Goal: Transaction & Acquisition: Download file/media

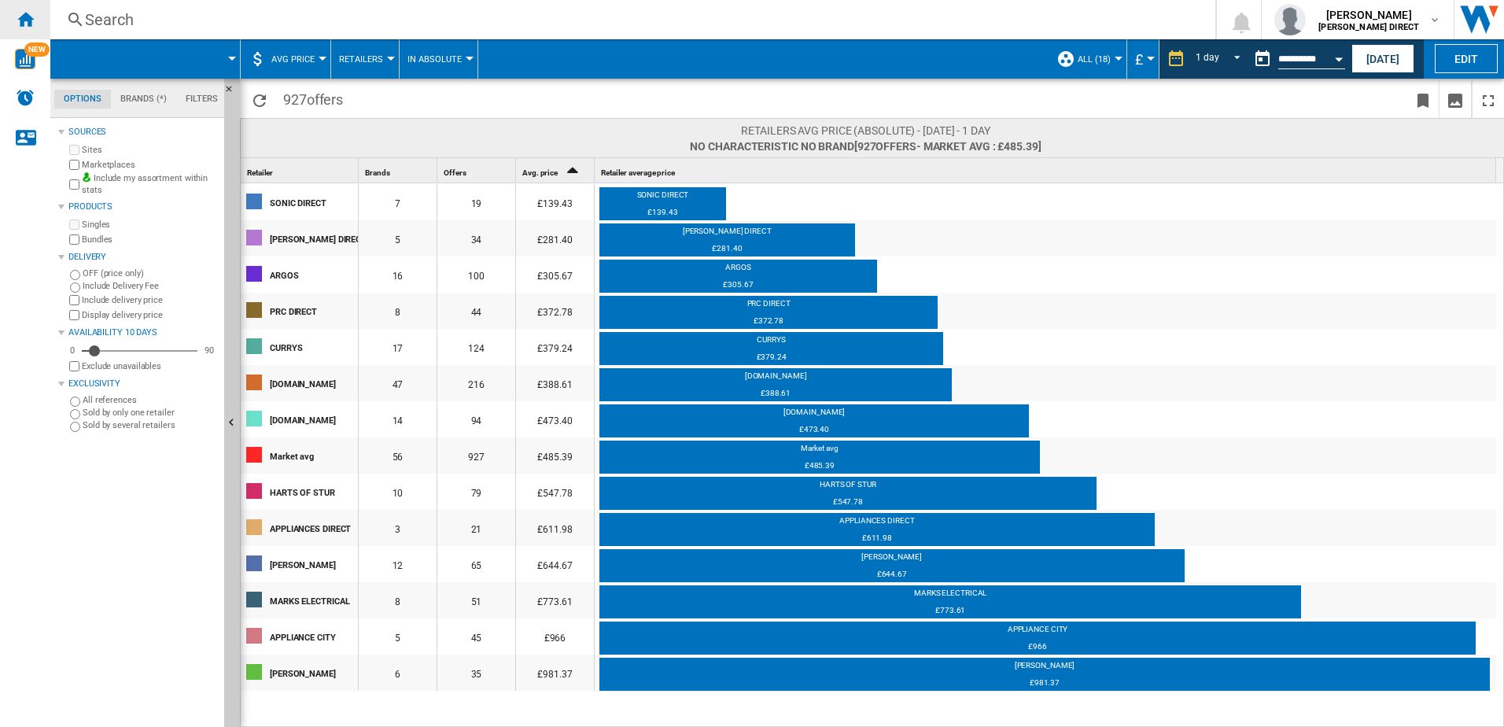
click at [36, 27] on div "Home" at bounding box center [25, 19] width 50 height 39
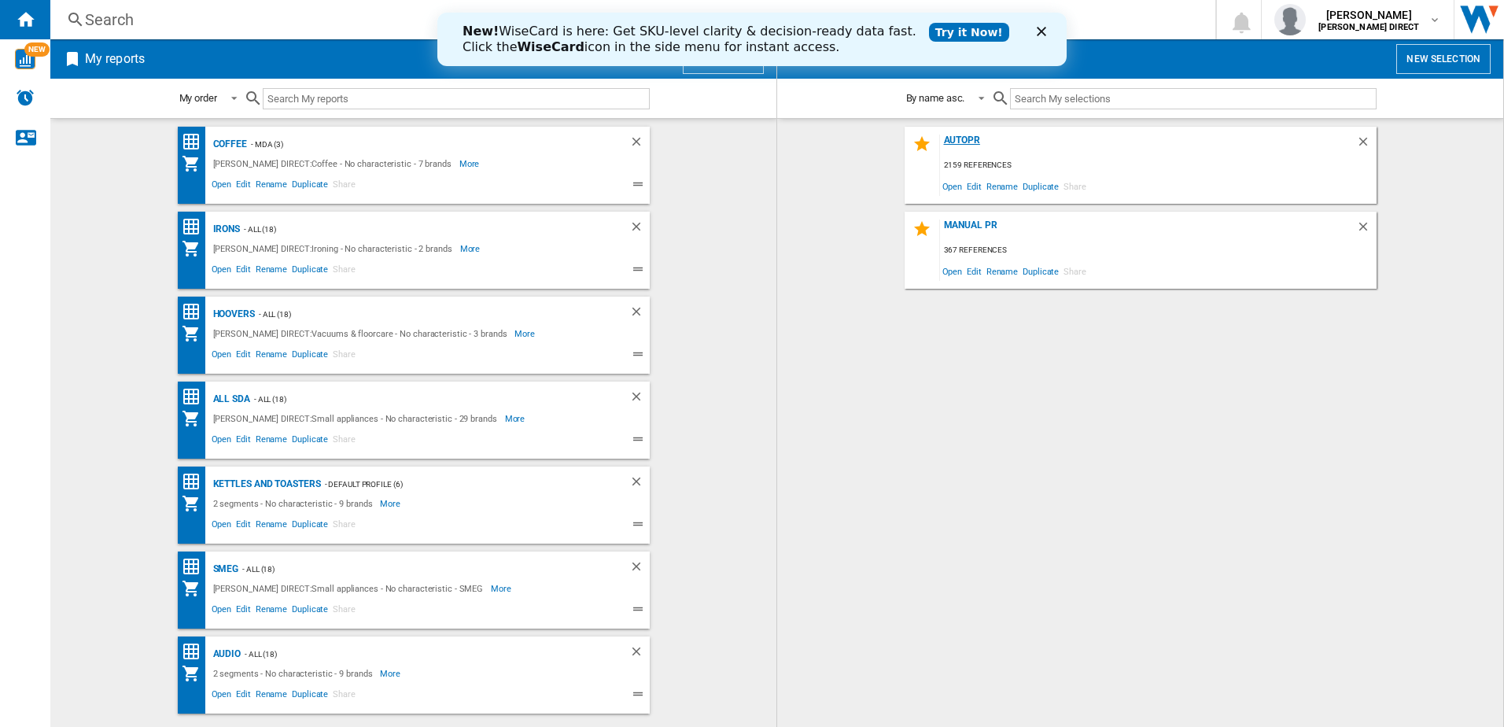
click at [979, 146] on div "AUTOPR" at bounding box center [1148, 145] width 416 height 21
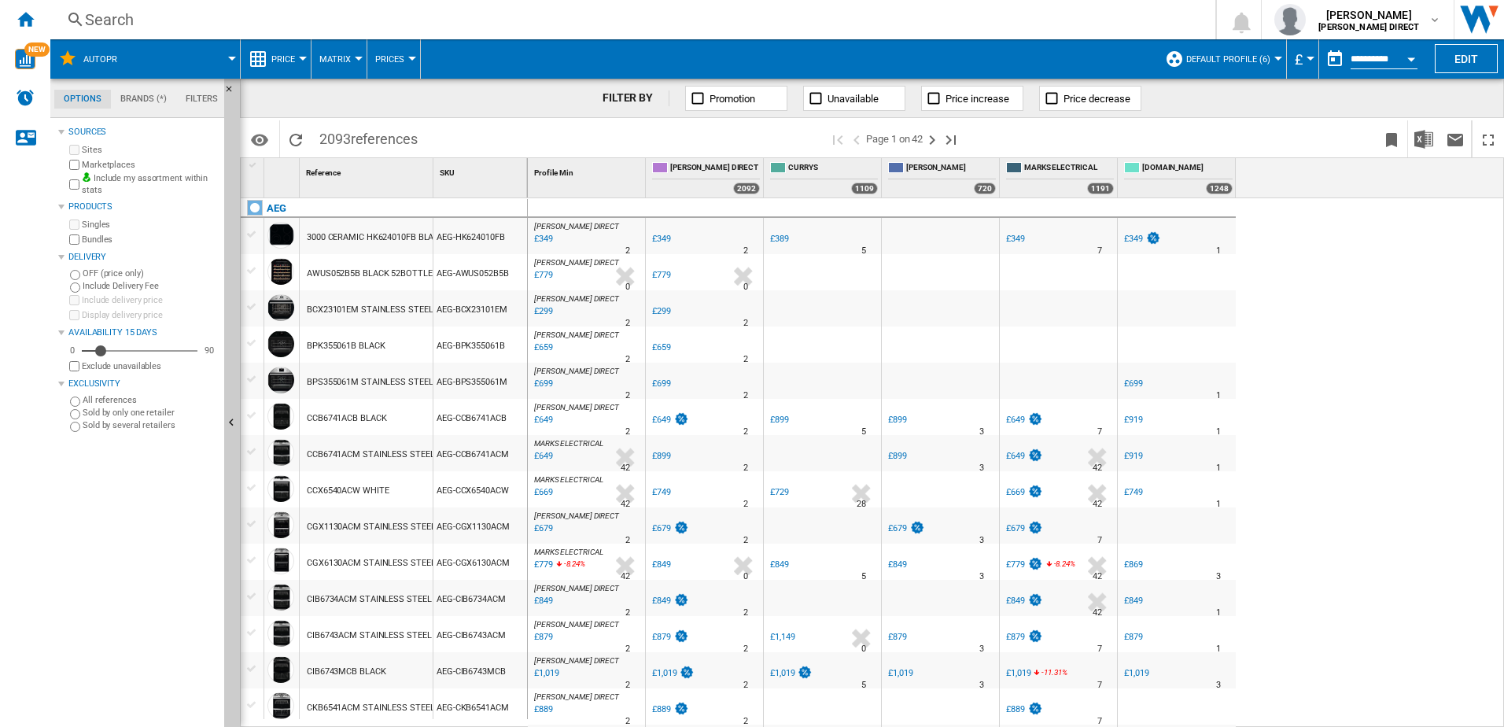
click at [1243, 63] on span "Default profile (6)" at bounding box center [1228, 59] width 84 height 10
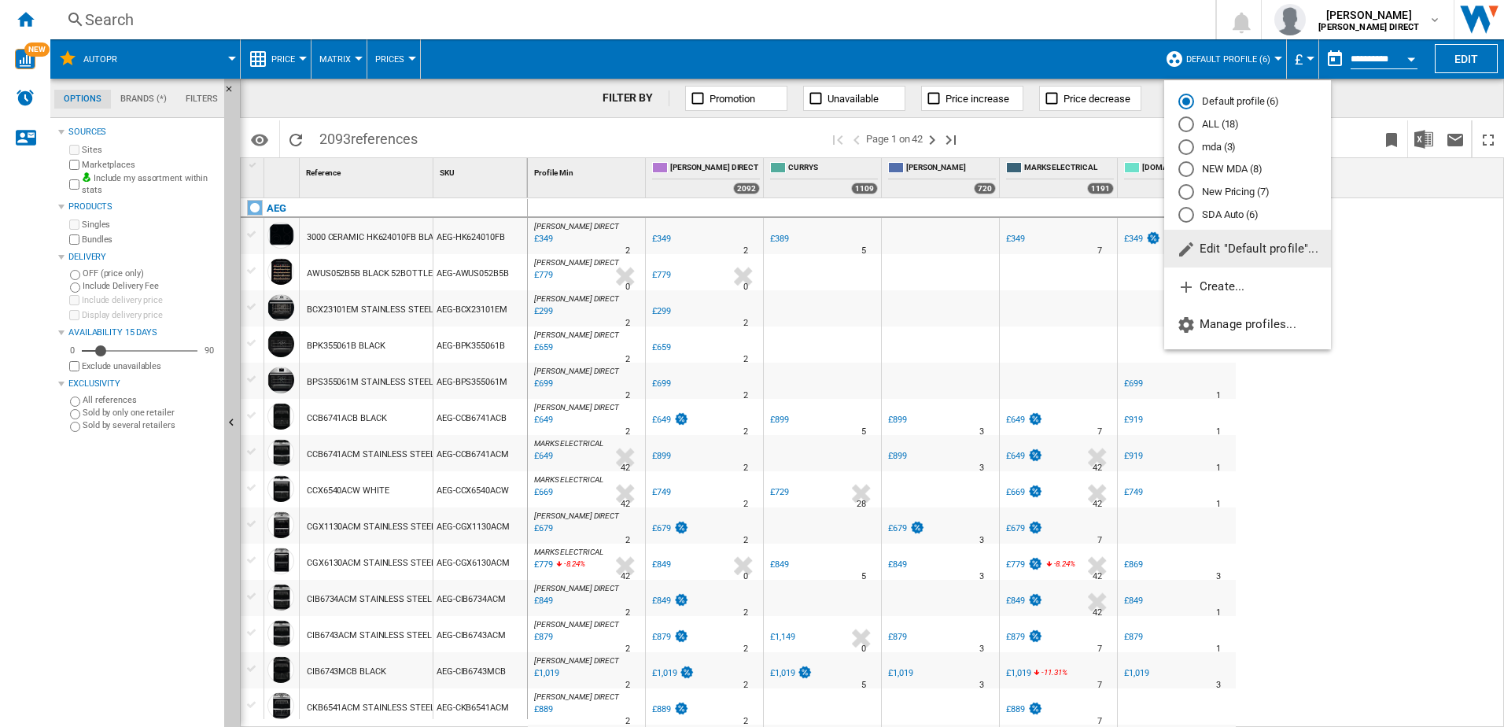
click at [1233, 197] on md-radio-button "New Pricing (7)" at bounding box center [1247, 192] width 138 height 15
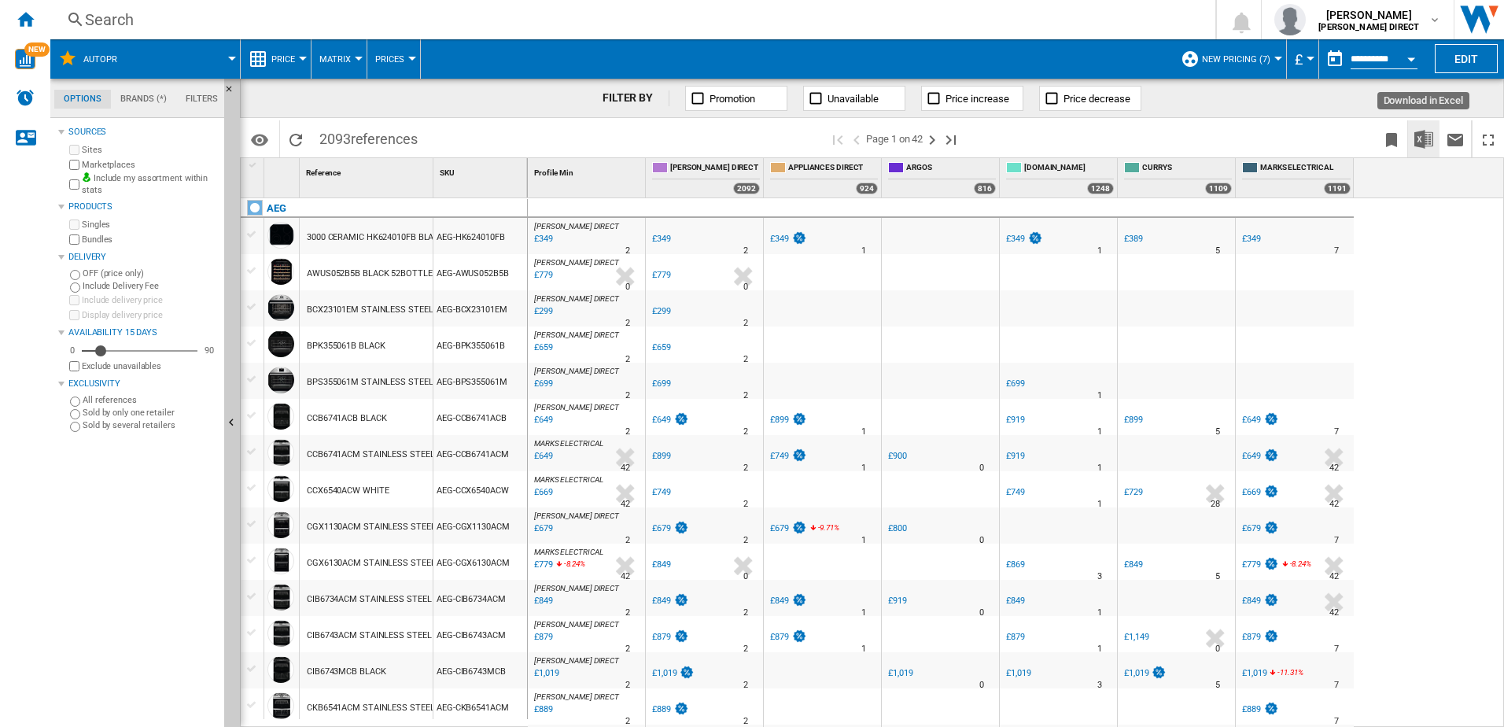
click at [1415, 135] on img "Download in Excel" at bounding box center [1423, 139] width 19 height 19
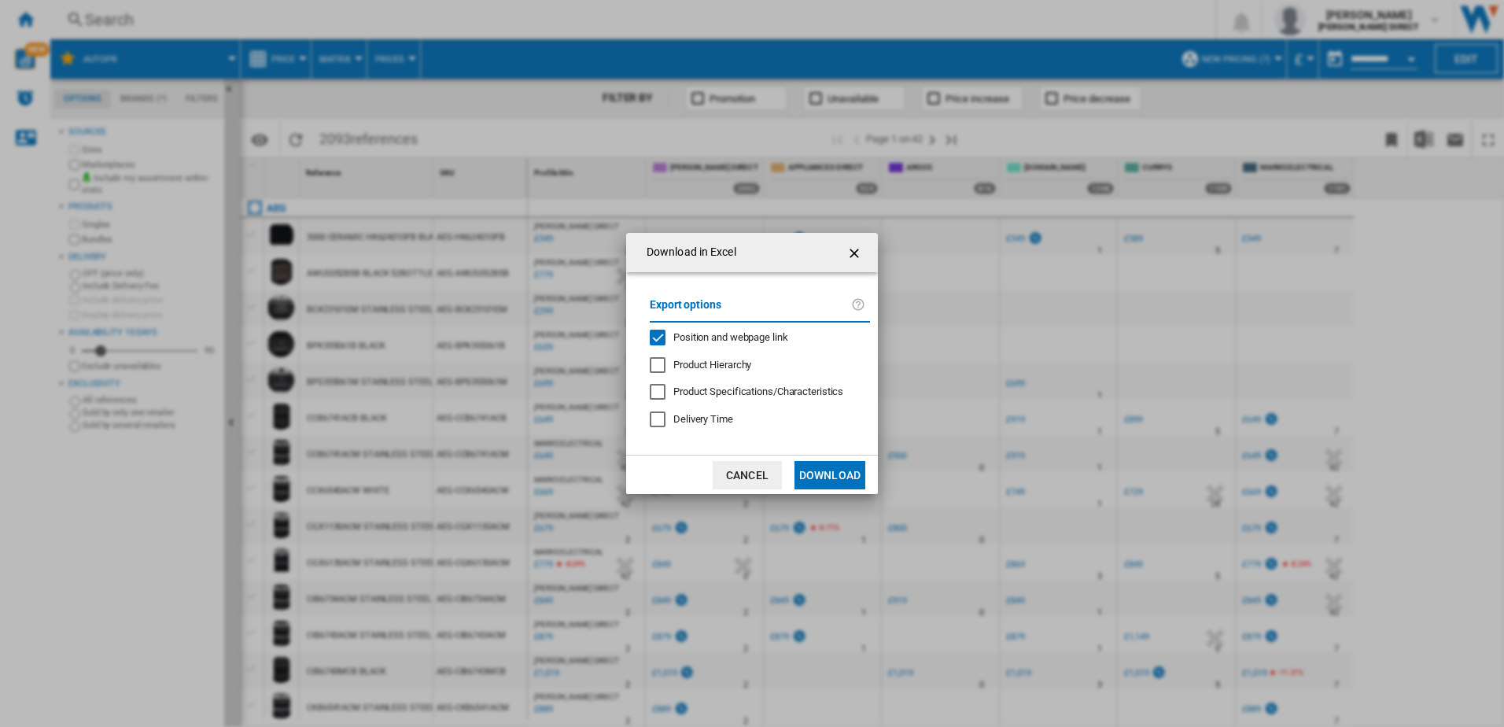
click at [710, 334] on span "Position and webpage link" at bounding box center [730, 337] width 115 height 12
click at [833, 464] on button "Download" at bounding box center [829, 475] width 71 height 28
